Goal: Task Accomplishment & Management: Use online tool/utility

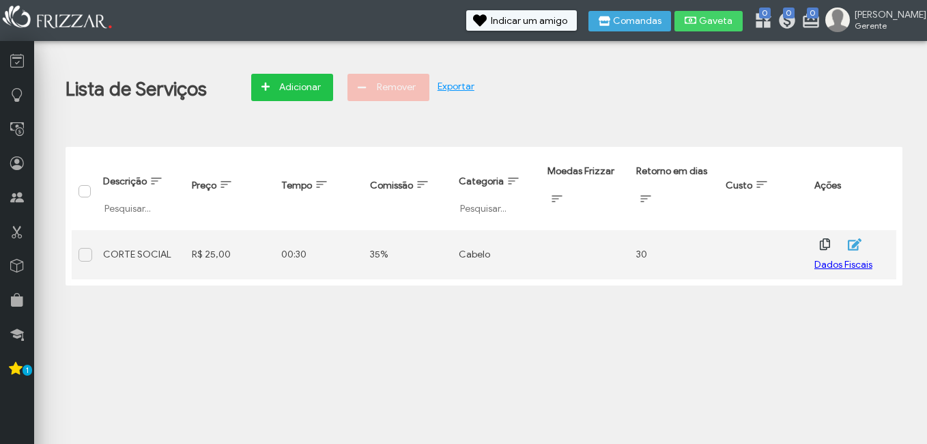
click at [293, 78] on span "Adicionar" at bounding box center [300, 87] width 48 height 20
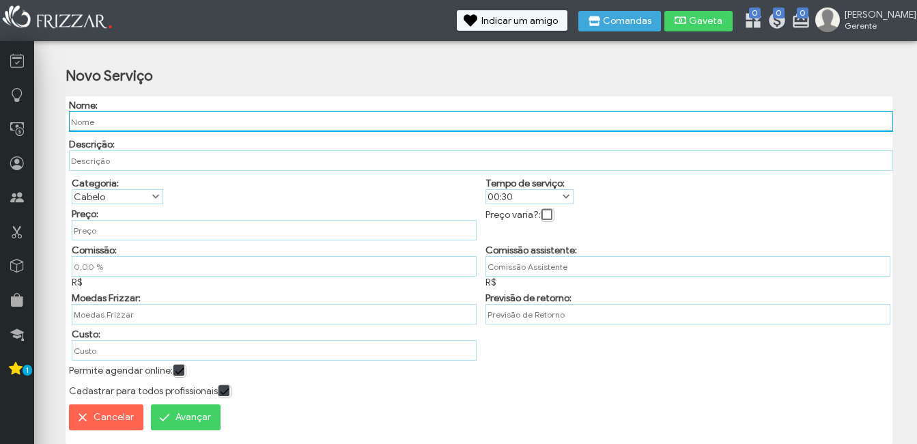
click at [197, 121] on input "text" at bounding box center [481, 121] width 824 height 20
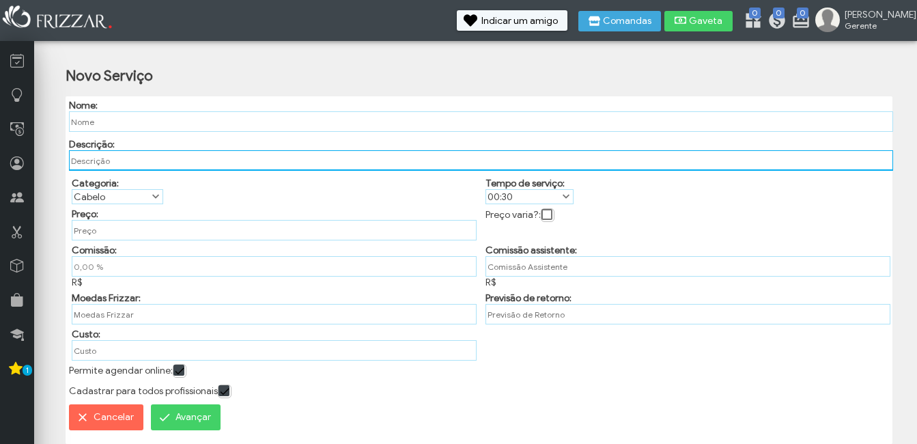
click at [184, 160] on input "text" at bounding box center [481, 160] width 824 height 20
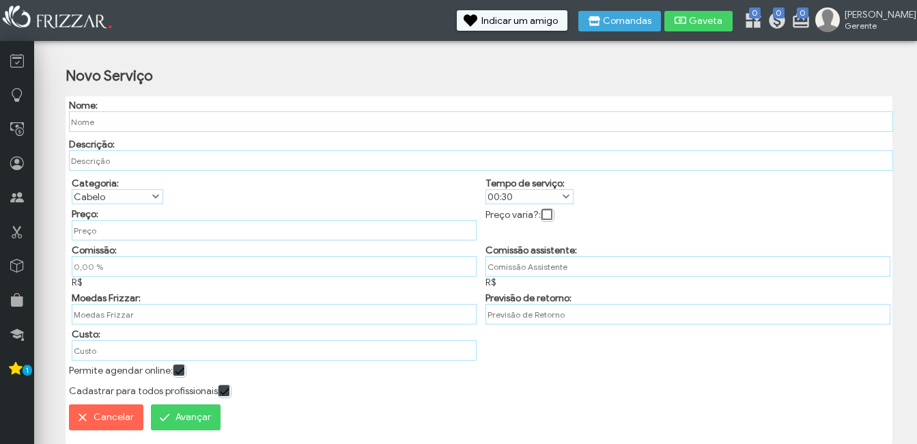
click at [156, 193] on span at bounding box center [156, 197] width 14 height 14
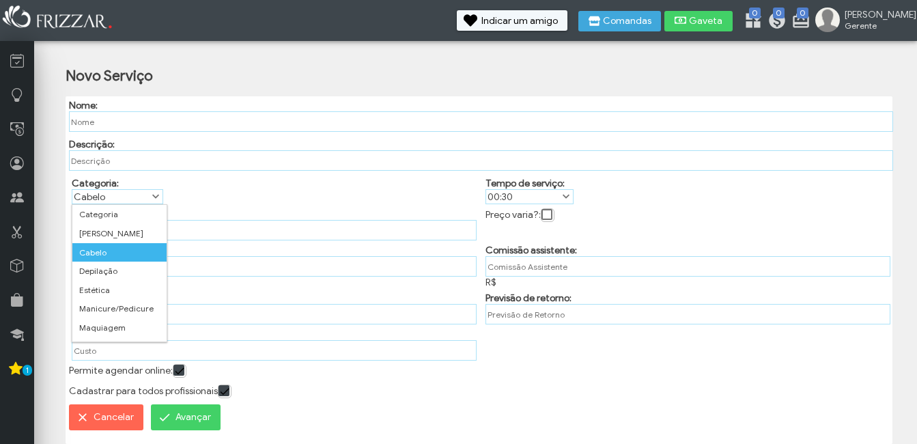
click at [156, 193] on span at bounding box center [156, 197] width 14 height 14
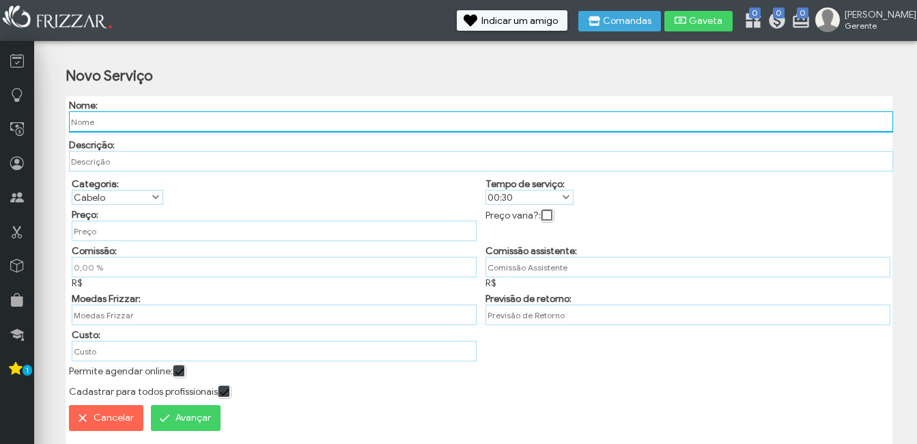
click at [152, 121] on input "text" at bounding box center [481, 121] width 824 height 21
type input "D"
type input "M"
type input "DEGRADÊ"
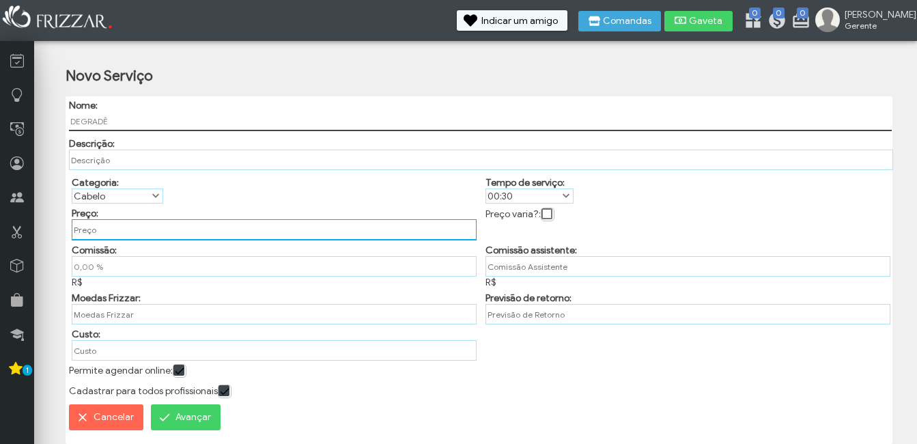
click at [118, 228] on input "text" at bounding box center [274, 229] width 405 height 21
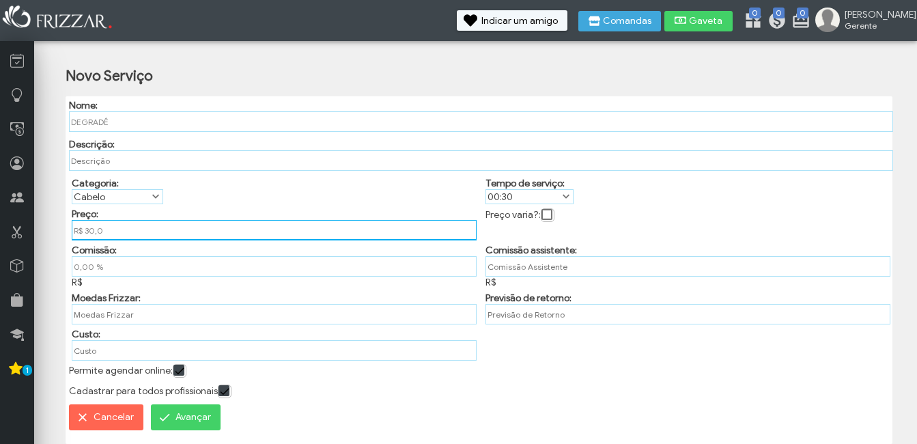
type input "R$ 30,00"
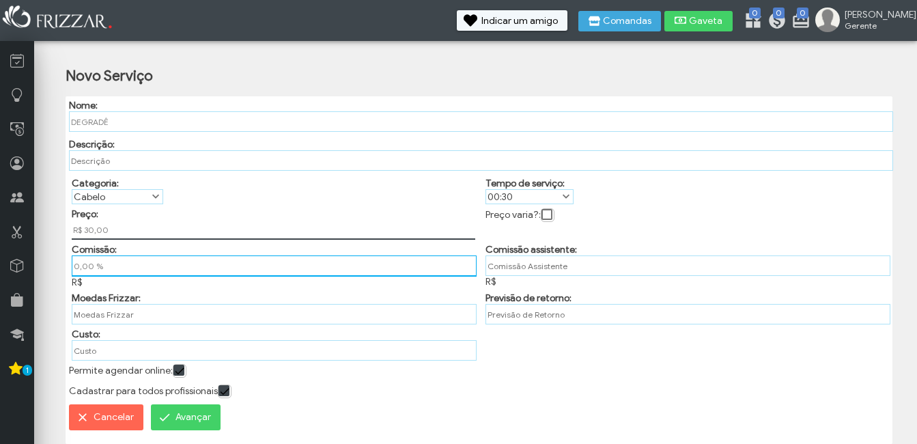
click at [139, 263] on input "0,00 %" at bounding box center [274, 265] width 405 height 21
click at [135, 270] on input "0,00 %" at bounding box center [274, 266] width 405 height 20
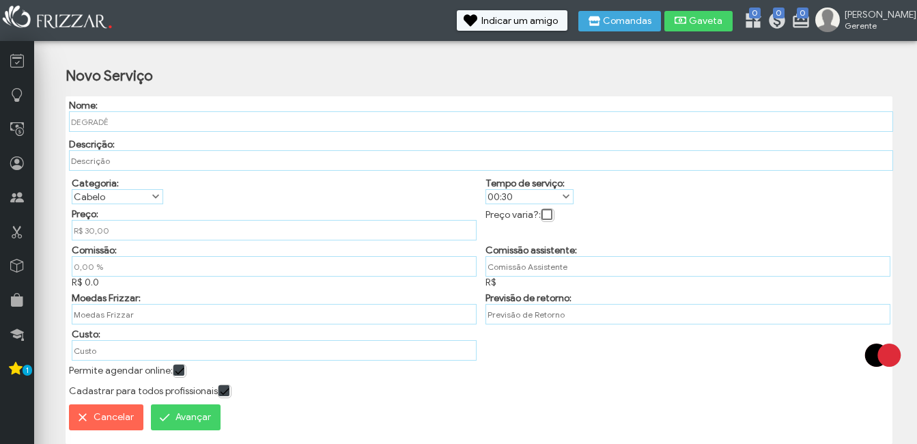
click at [104, 280] on div "Comissão: 0,00 % R$ 0.0" at bounding box center [273, 264] width 414 height 48
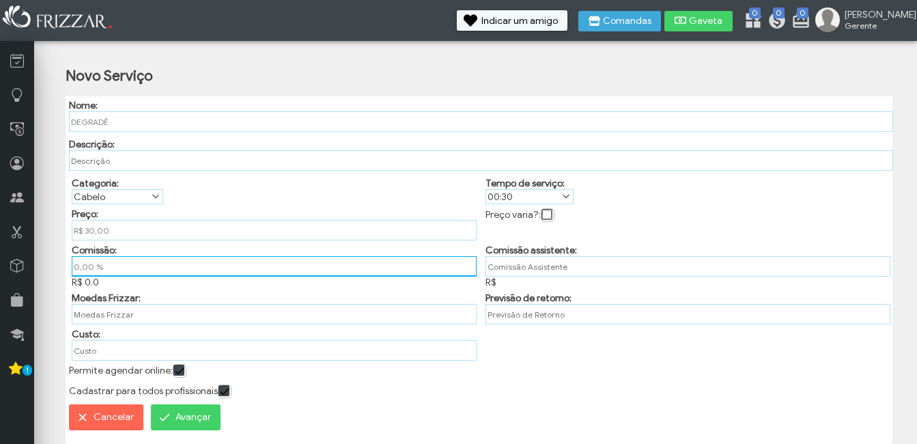
click at [132, 268] on input "0,00 %" at bounding box center [274, 266] width 405 height 20
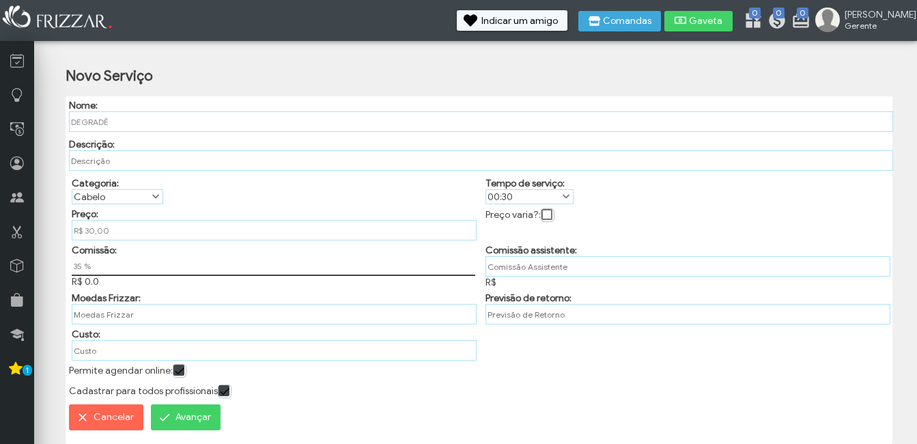
type input "35,00 %"
click at [150, 286] on div "Comissão: 35,00 % R$ 0.0" at bounding box center [273, 264] width 414 height 48
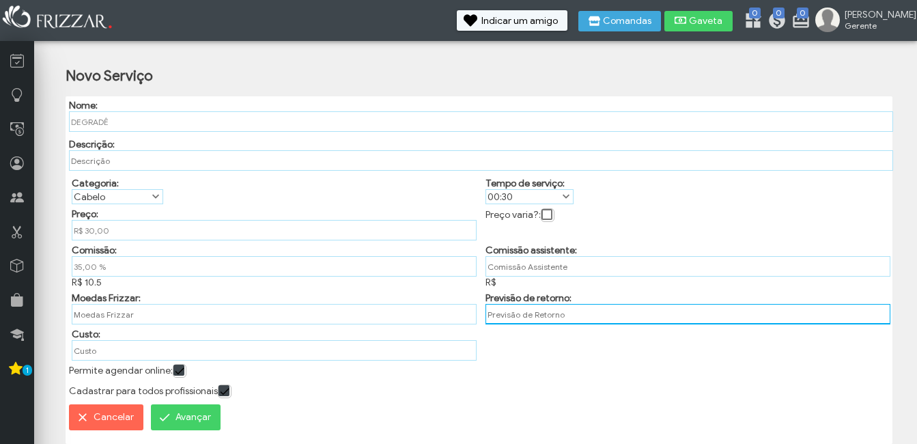
click at [580, 313] on input "text" at bounding box center [687, 314] width 405 height 20
type input "3"
type input "15"
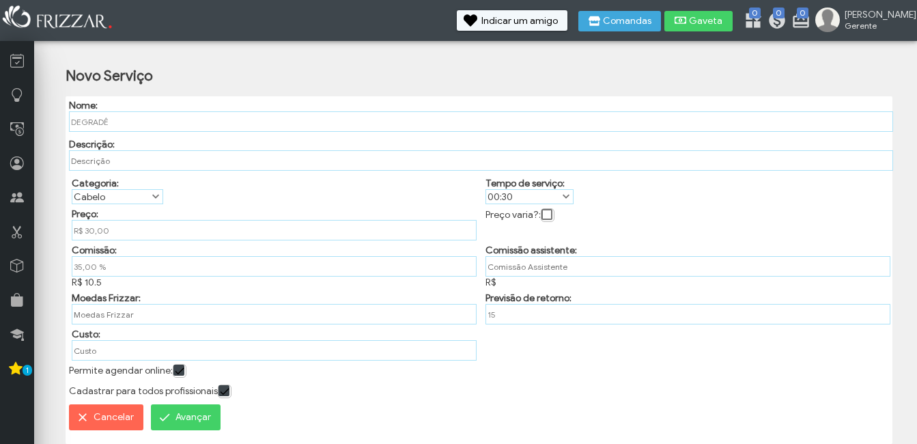
click at [203, 410] on span "Avançar" at bounding box center [192, 417] width 35 height 20
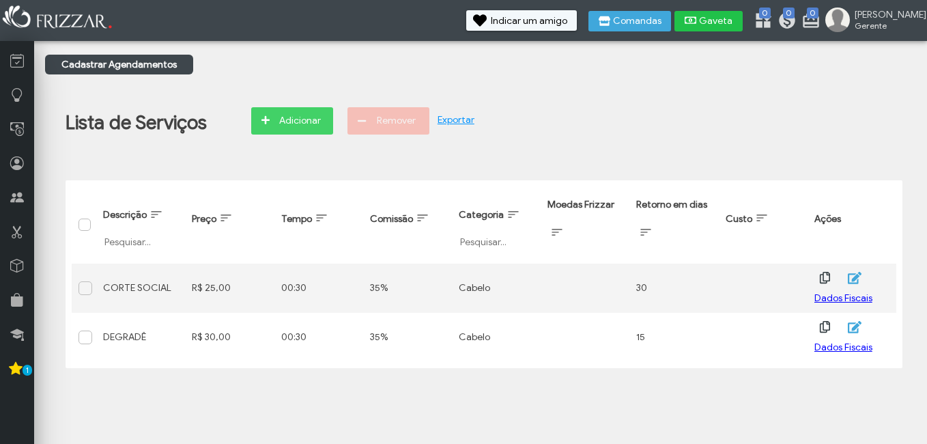
click at [726, 21] on button "Gaveta" at bounding box center [708, 21] width 68 height 20
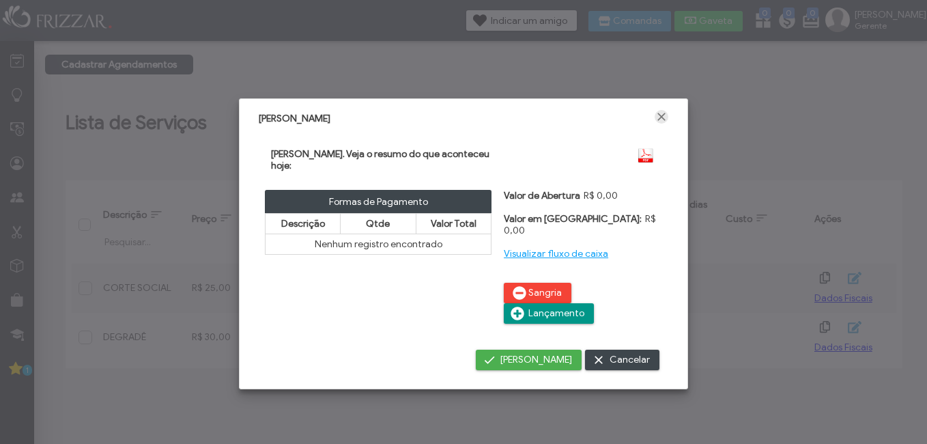
click at [659, 120] on span "Fechar" at bounding box center [661, 117] width 14 height 14
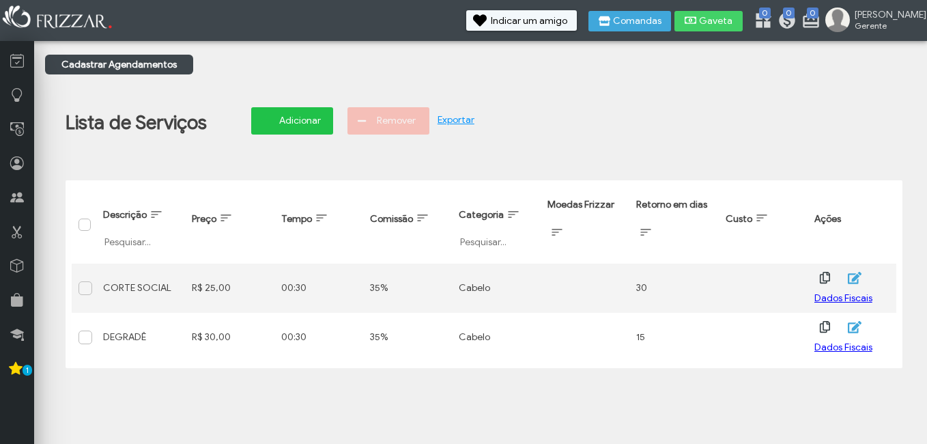
click at [270, 117] on icon "button" at bounding box center [265, 120] width 8 height 14
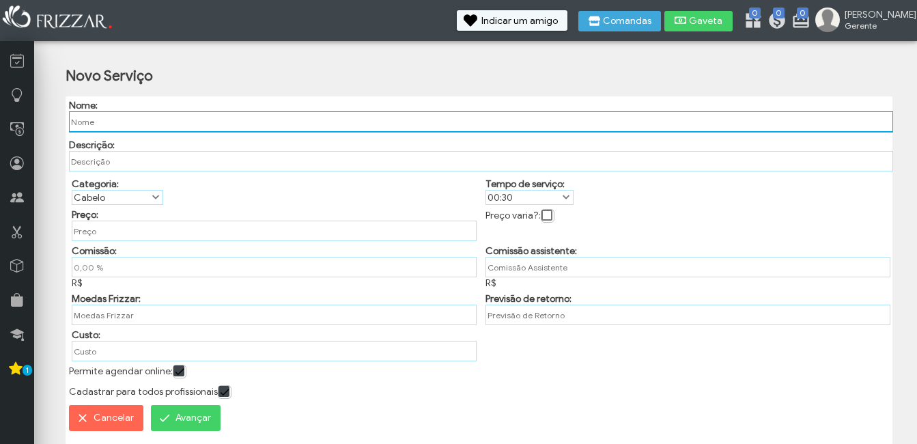
click at [269, 128] on input "text" at bounding box center [481, 121] width 824 height 21
type input "BARBATERAPIA"
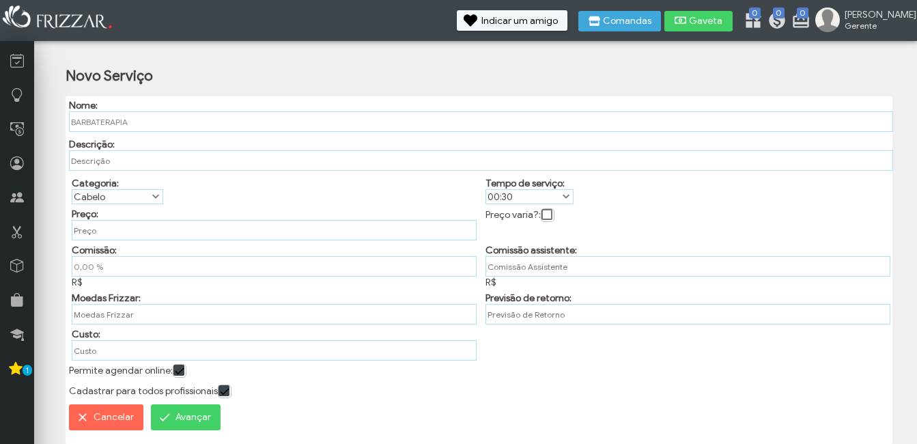
click at [124, 195] on label "Cabelo" at bounding box center [111, 197] width 78 height 14
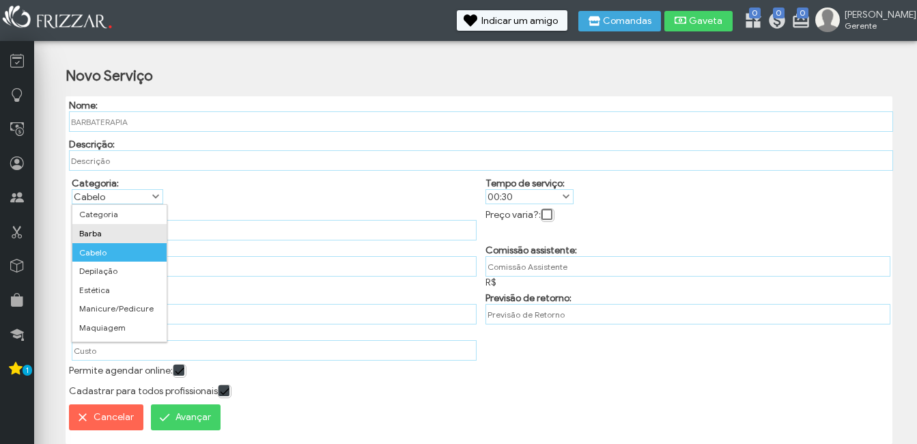
click at [101, 233] on li "Barba" at bounding box center [119, 233] width 94 height 19
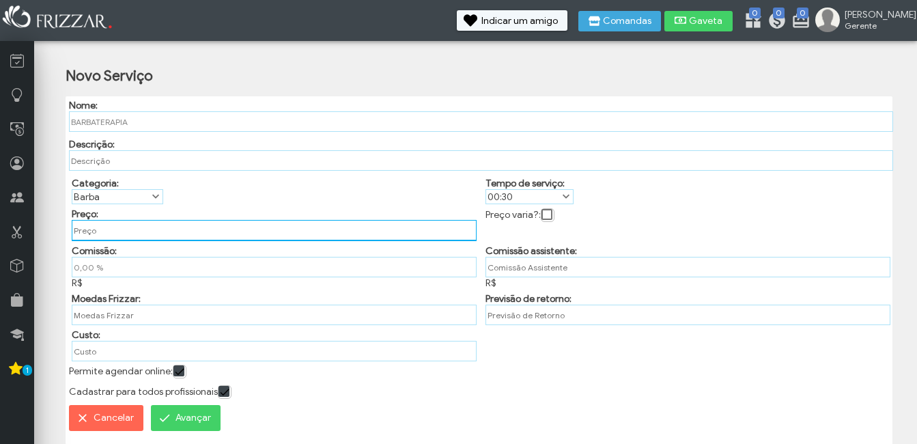
click at [104, 234] on input "text" at bounding box center [274, 230] width 405 height 21
